Goal: Task Accomplishment & Management: Manage account settings

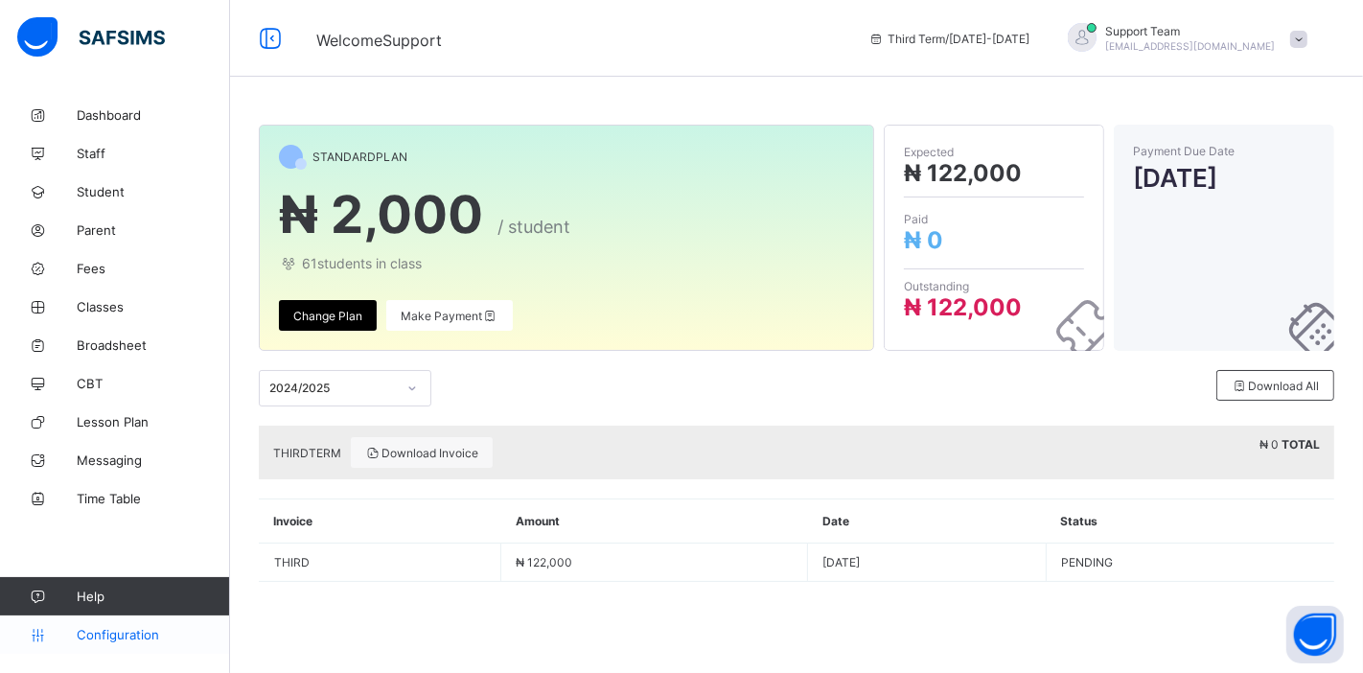
click at [118, 636] on span "Configuration" at bounding box center [153, 634] width 152 height 15
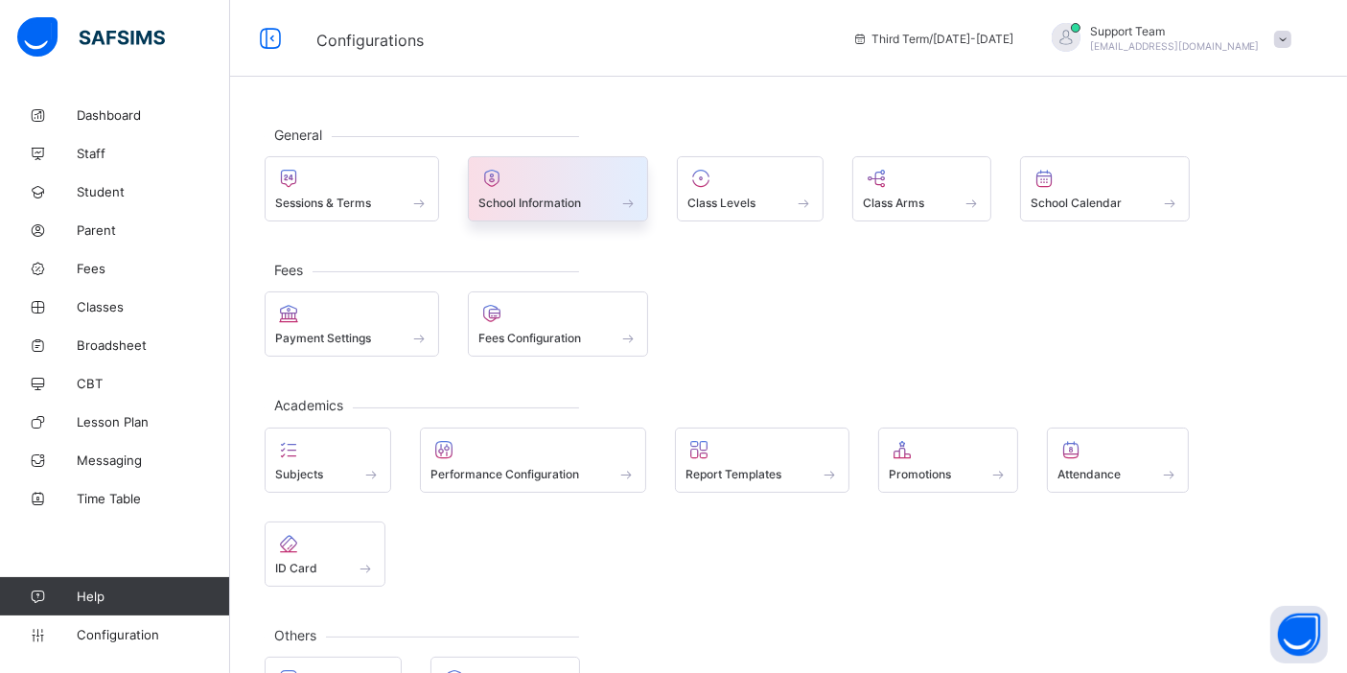
click at [564, 174] on div at bounding box center [558, 178] width 160 height 23
select select "**"
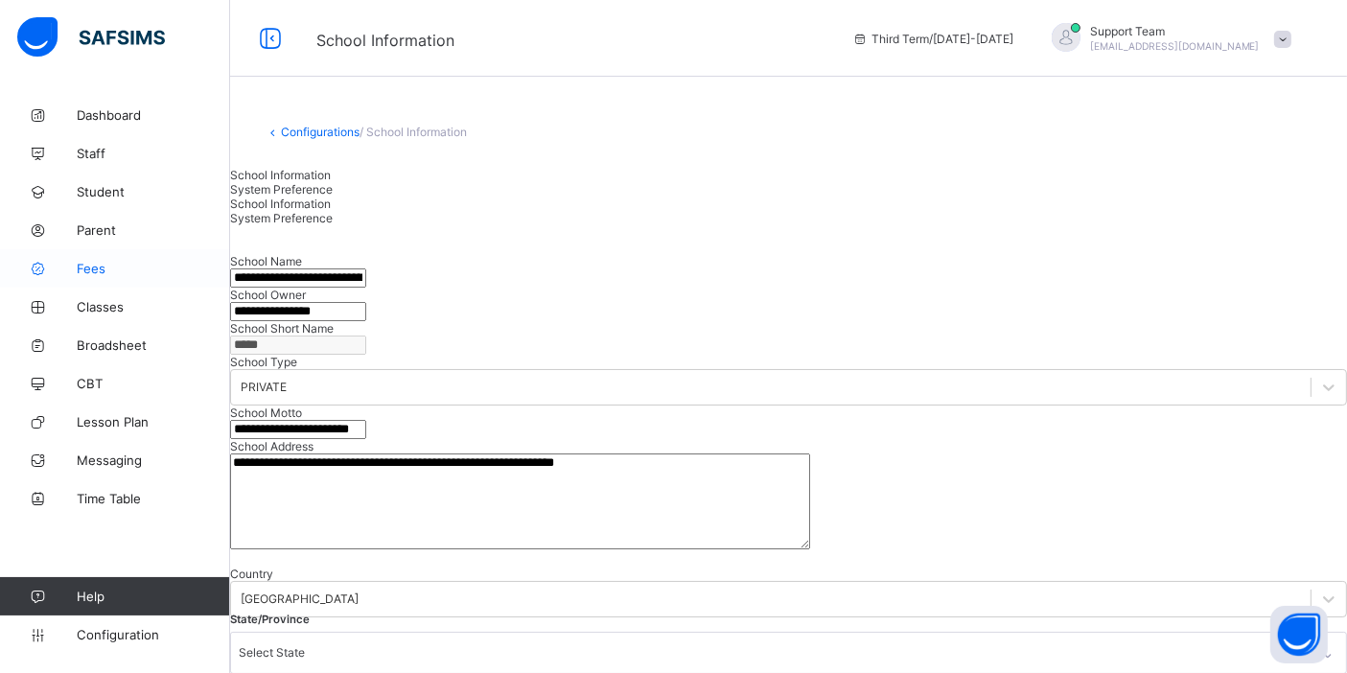
drag, startPoint x: 736, startPoint y: 337, endPoint x: 169, endPoint y: 272, distance: 571.3
